Goal: Transaction & Acquisition: Purchase product/service

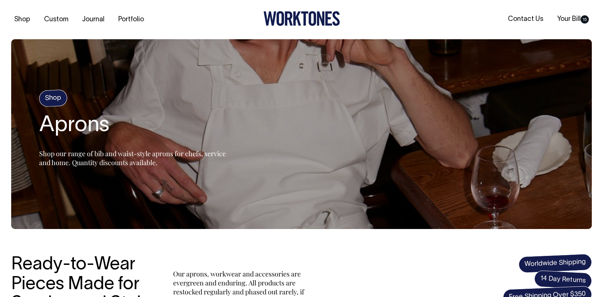
click at [50, 100] on h4 "Shop" at bounding box center [53, 98] width 29 height 18
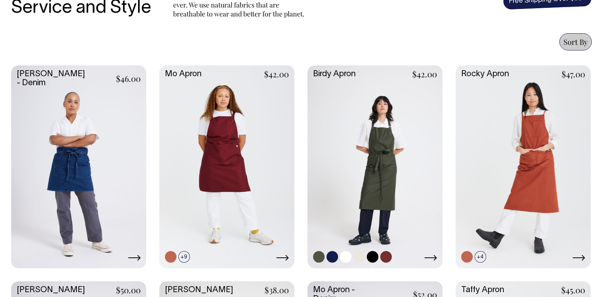
scroll to position [295, 0]
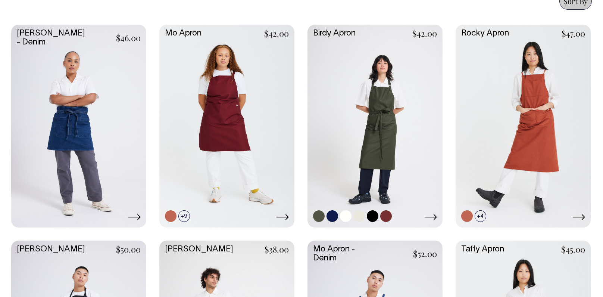
click at [384, 100] on link at bounding box center [374, 125] width 135 height 201
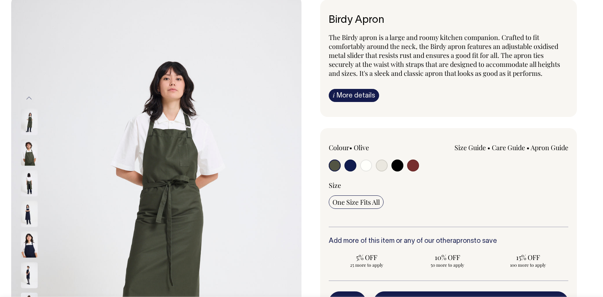
click at [417, 166] on input "radio" at bounding box center [413, 165] width 12 height 12
radio input "true"
select select "Burgundy"
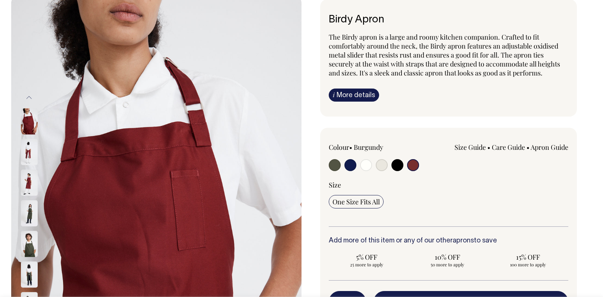
click at [30, 155] on img at bounding box center [29, 152] width 17 height 26
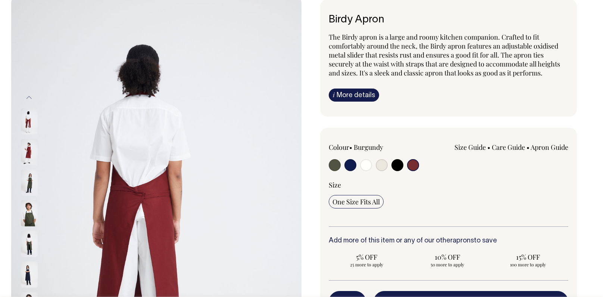
click at [25, 152] on img at bounding box center [29, 152] width 17 height 26
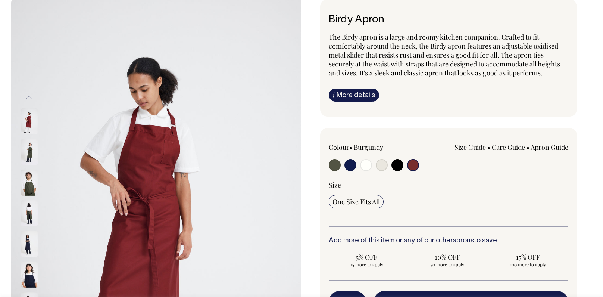
click at [29, 188] on img at bounding box center [29, 182] width 17 height 26
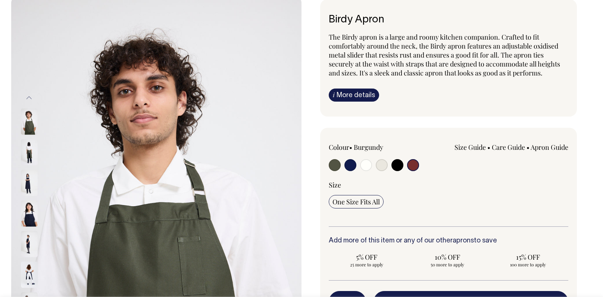
click at [401, 164] on input "radio" at bounding box center [397, 165] width 12 height 12
radio input "true"
select select "Black"
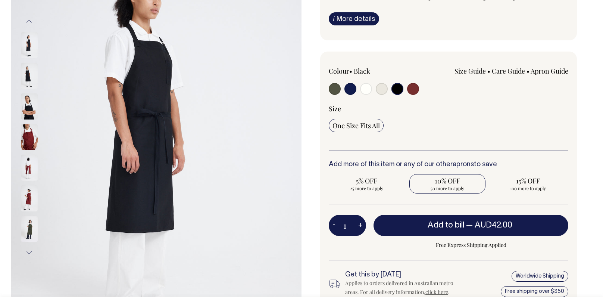
scroll to position [120, 0]
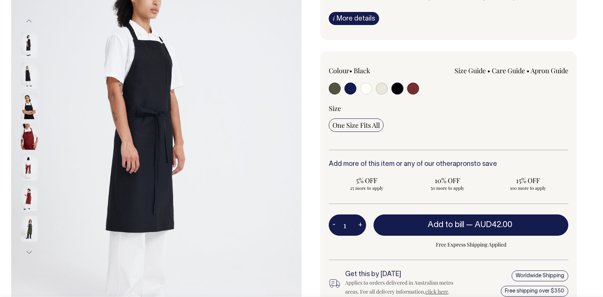
click at [360, 224] on button "+" at bounding box center [360, 224] width 12 height 15
type input "2"
click at [360, 224] on button "+" at bounding box center [360, 224] width 12 height 15
type input "3"
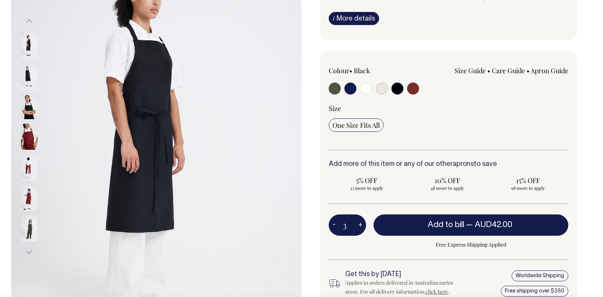
type input "3"
click at [360, 224] on button "+" at bounding box center [360, 224] width 12 height 15
type input "4"
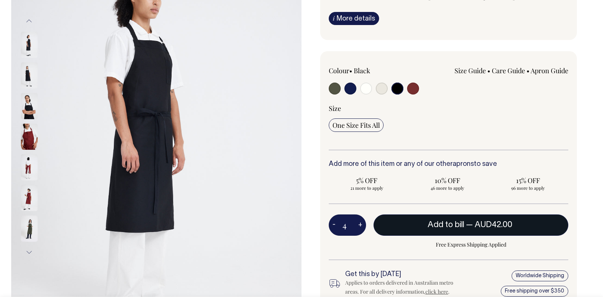
click at [489, 223] on span "AUD42.00" at bounding box center [493, 224] width 38 height 7
type input "1"
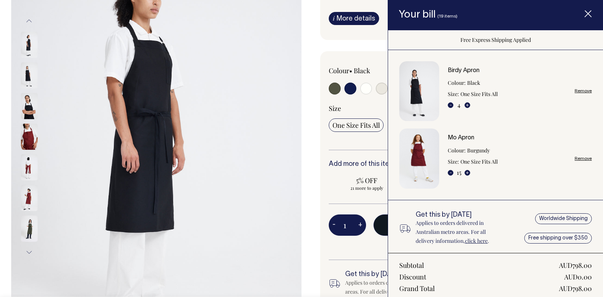
scroll to position [112, 0]
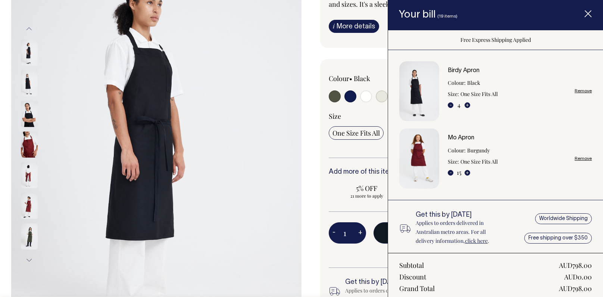
click at [584, 158] on link "Remove" at bounding box center [582, 158] width 17 height 5
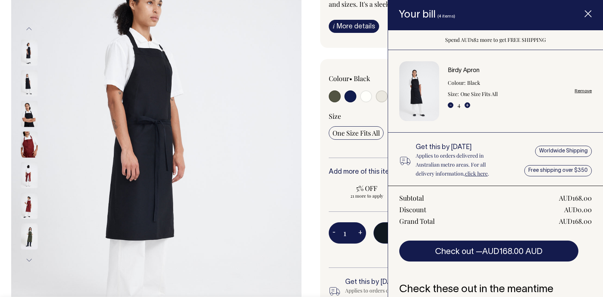
scroll to position [108, 0]
